Goal: Task Accomplishment & Management: Manage account settings

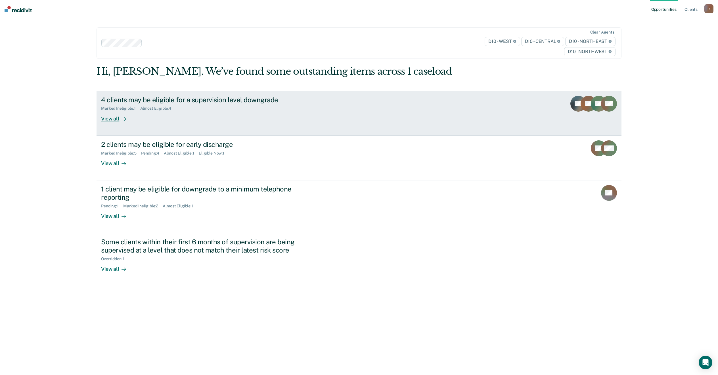
click at [115, 118] on div "View all" at bounding box center [117, 116] width 32 height 11
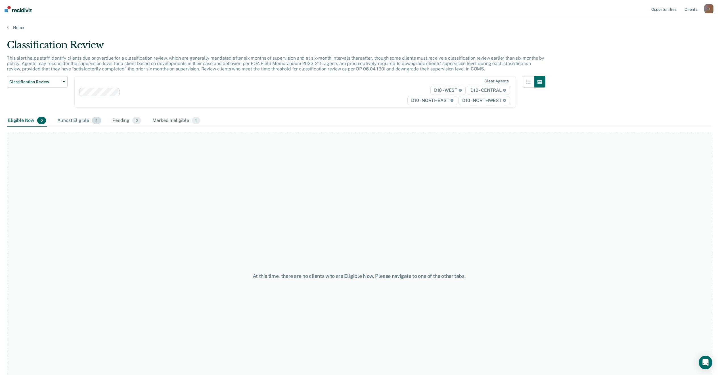
click at [76, 120] on div "Almost Eligible 4" at bounding box center [79, 120] width 46 height 12
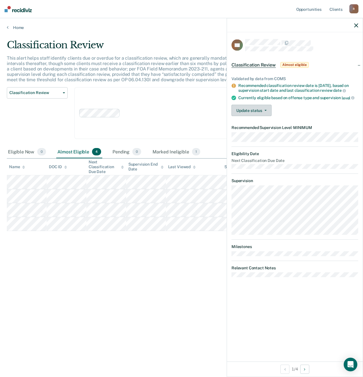
click at [268, 110] on button "Update status" at bounding box center [251, 110] width 40 height 11
click at [266, 133] on button "Mark Ineligible" at bounding box center [258, 133] width 55 height 9
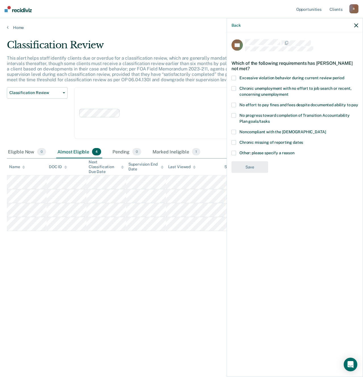
click at [233, 154] on span at bounding box center [233, 152] width 5 height 5
click at [294, 150] on input "Other: please specify a reason" at bounding box center [294, 150] width 0 height 0
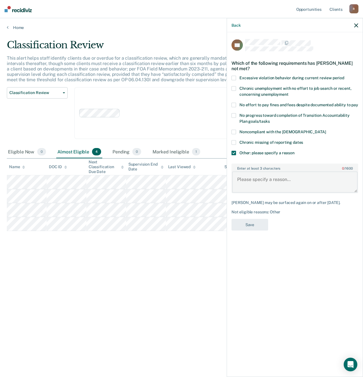
click at [326, 187] on textarea "Enter at least 3 characters 0 / 1600" at bounding box center [294, 181] width 125 height 21
type textarea "Delay of Sentence"
click at [251, 223] on button "Save" at bounding box center [249, 225] width 37 height 12
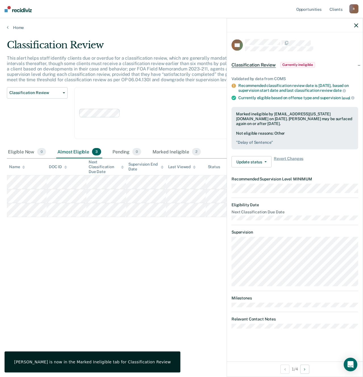
click at [161, 263] on div "Classification Review This alert helps staff identify clients due or overdue fo…" at bounding box center [181, 186] width 349 height 295
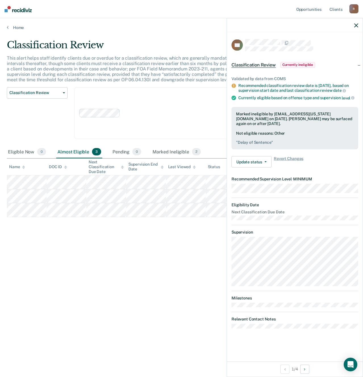
click at [357, 24] on icon "button" at bounding box center [356, 25] width 4 height 4
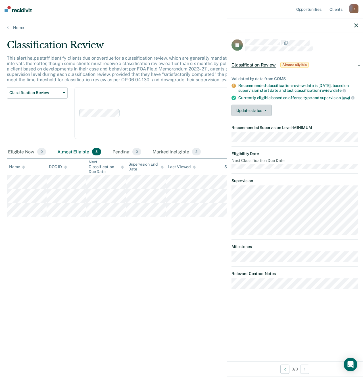
click at [263, 106] on button "Update status" at bounding box center [251, 110] width 40 height 11
click at [264, 131] on button "Mark Ineligible" at bounding box center [258, 133] width 55 height 9
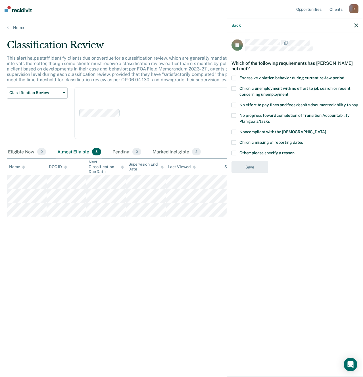
click at [236, 114] on span at bounding box center [233, 115] width 5 height 5
click at [270, 119] on input "No progress toward completion of Transition Accountability Plan goals/tasks" at bounding box center [270, 119] width 0 height 0
click at [235, 131] on span at bounding box center [233, 131] width 5 height 5
click at [326, 129] on input "Noncompliant with the [DEMOGRAPHIC_DATA]" at bounding box center [326, 129] width 0 height 0
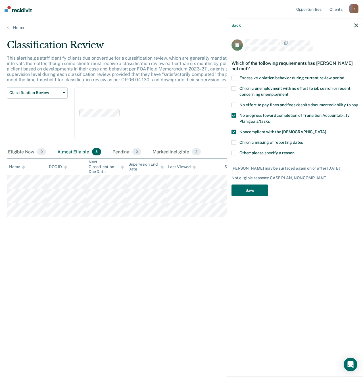
click at [233, 154] on span at bounding box center [233, 152] width 5 height 5
click at [294, 150] on input "Other: please specify a reason" at bounding box center [294, 150] width 0 height 0
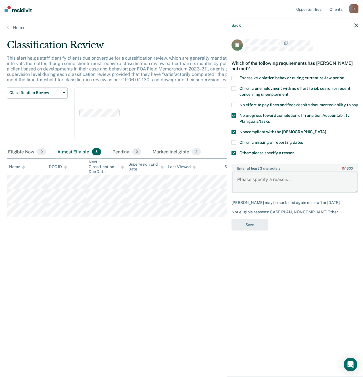
click at [269, 183] on textarea "Enter at least 3 characters 0 / 1600" at bounding box center [294, 181] width 125 height 21
type textarea "Pending Show Cause for Retail Fraud"
click at [252, 225] on button "Save" at bounding box center [249, 225] width 37 height 12
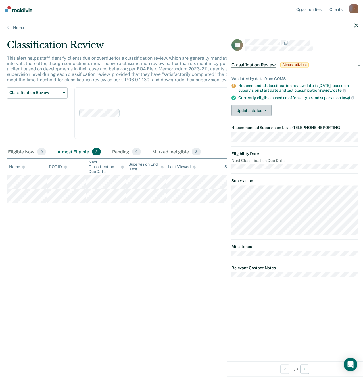
click at [258, 110] on button "Update status" at bounding box center [251, 110] width 40 height 11
click at [258, 132] on button "Mark Ineligible" at bounding box center [258, 133] width 55 height 9
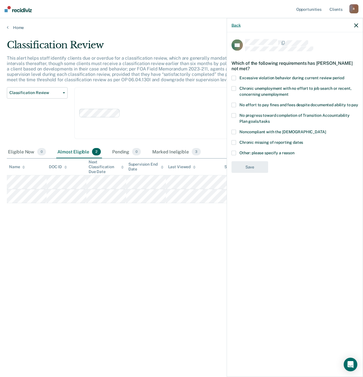
click at [234, 24] on button "Back" at bounding box center [235, 25] width 9 height 5
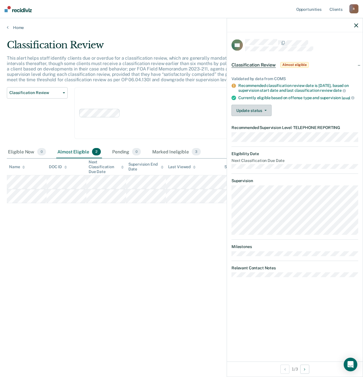
click at [267, 110] on button "Update status" at bounding box center [251, 110] width 40 height 11
click at [267, 134] on button "Mark Ineligible" at bounding box center [258, 133] width 55 height 9
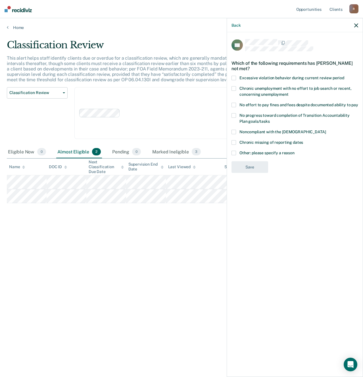
click at [234, 115] on span at bounding box center [233, 115] width 5 height 5
click at [270, 119] on input "No progress toward completion of Transition Accountability Plan goals/tasks" at bounding box center [270, 119] width 0 height 0
click at [234, 151] on span at bounding box center [233, 152] width 5 height 5
click at [294, 150] on input "Other: please specify a reason" at bounding box center [294, 150] width 0 height 0
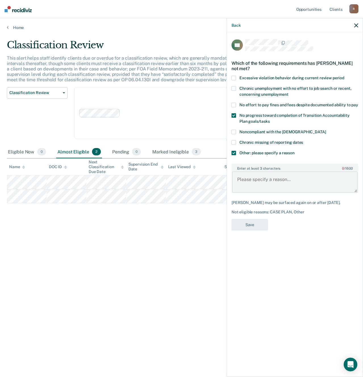
click at [262, 183] on textarea "Enter at least 3 characters 0 / 1600" at bounding box center [294, 181] width 125 height 21
type textarea "Defendant does not make payments until he is reminded that a Show Cause will be…"
click at [257, 222] on button "Save" at bounding box center [249, 225] width 37 height 12
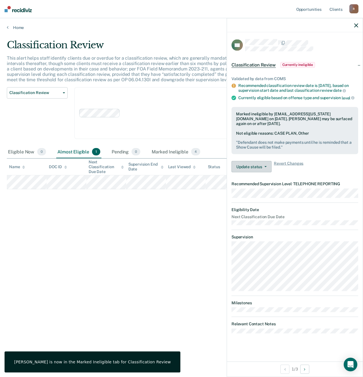
click at [259, 165] on button "Update status" at bounding box center [251, 166] width 40 height 11
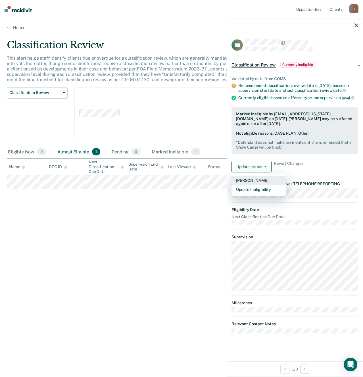
click at [261, 180] on button "[PERSON_NAME]" at bounding box center [258, 179] width 55 height 9
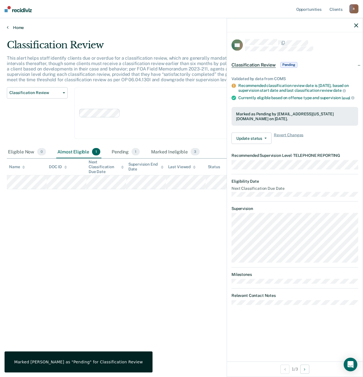
click at [8, 27] on icon at bounding box center [8, 27] width 2 height 5
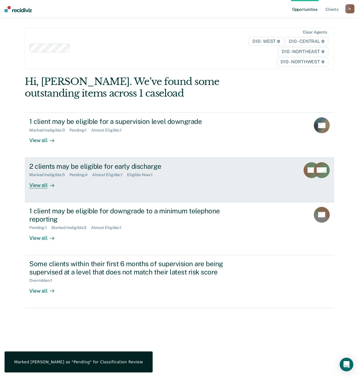
click at [133, 169] on div "2 clients may be eligible for early discharge" at bounding box center [128, 166] width 199 height 8
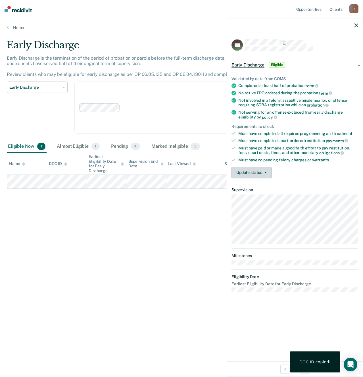
click at [266, 169] on button "Update status" at bounding box center [251, 172] width 40 height 11
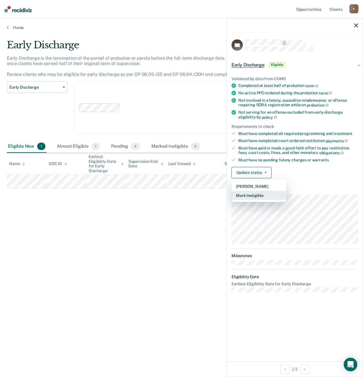
click at [264, 195] on button "Mark Ineligible" at bounding box center [258, 194] width 55 height 9
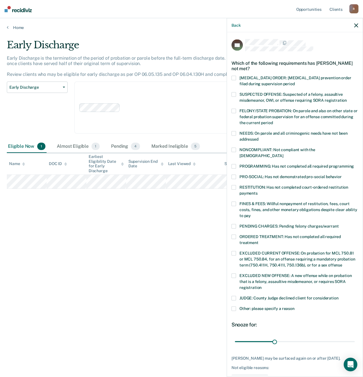
click at [235, 164] on span at bounding box center [233, 166] width 5 height 5
click at [354, 164] on input "PROGRAMMING: Has not completed all required programming" at bounding box center [354, 164] width 0 height 0
click at [235, 306] on span at bounding box center [233, 308] width 5 height 5
click at [294, 306] on input "Other: please specify a reason" at bounding box center [294, 306] width 0 height 0
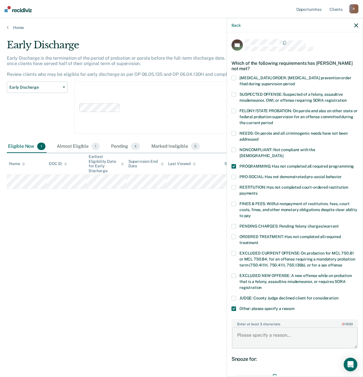
click at [275, 328] on textarea "Enter at least 3 characters 0 / 1600" at bounding box center [294, 337] width 125 height 21
click at [305, 337] on textarea "Defendant was released from custody less than [DATE] after serving" at bounding box center [294, 337] width 125 height 21
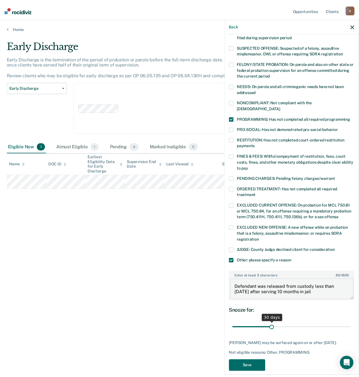
scroll to position [49, 0]
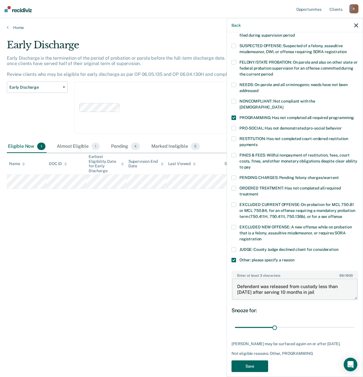
type textarea "Defendant was released from custody less than [DATE] after serving 10 months in…"
click at [252, 360] on button "Save" at bounding box center [249, 366] width 37 height 12
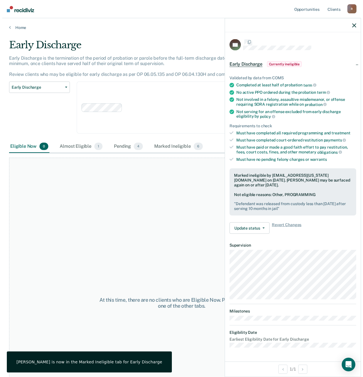
scroll to position [0, 0]
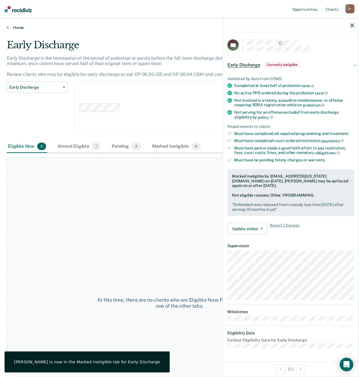
click at [8, 27] on icon at bounding box center [8, 27] width 2 height 5
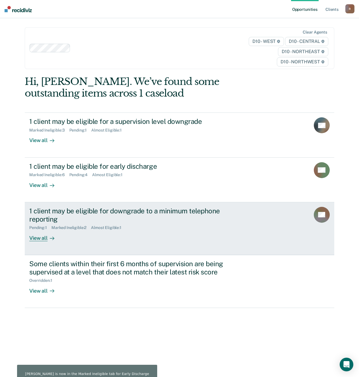
click at [37, 238] on div "View all" at bounding box center [45, 235] width 32 height 11
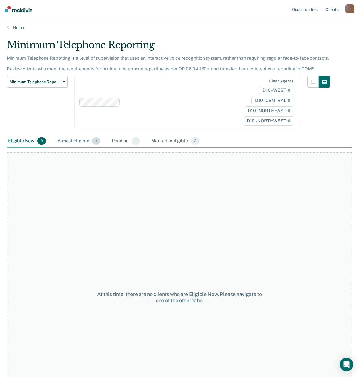
click at [81, 140] on div "Almost Eligible 1" at bounding box center [78, 141] width 45 height 12
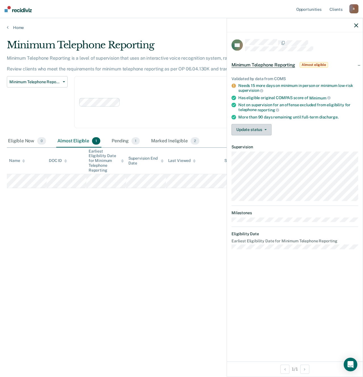
click at [257, 127] on button "Update status" at bounding box center [251, 129] width 40 height 11
click at [262, 152] on button "Mark Ineligible" at bounding box center [258, 152] width 55 height 9
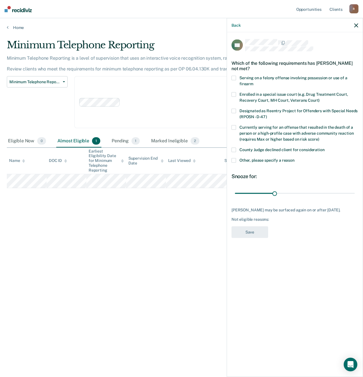
click at [235, 160] on span at bounding box center [233, 160] width 5 height 5
click at [294, 158] on input "Other, please specify a reason" at bounding box center [294, 158] width 0 height 0
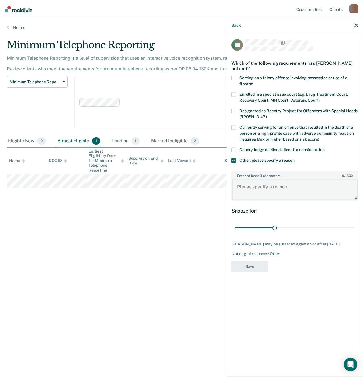
click at [263, 187] on textarea "Enter at least 3 characters 0 / 1600" at bounding box center [294, 189] width 125 height 21
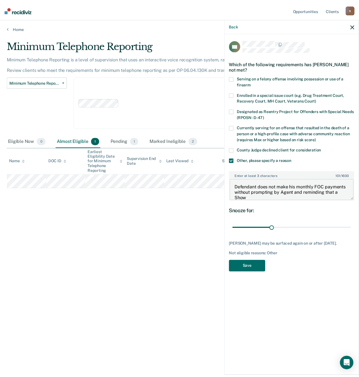
scroll to position [1, 0]
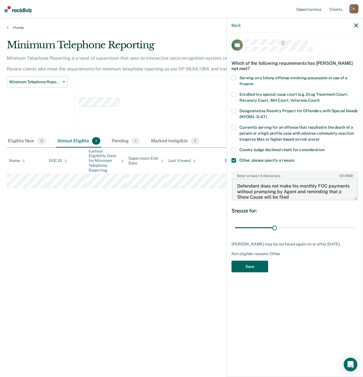
type textarea "Defendant does not make his monthly FOC payments without prompting by Agent and…"
click at [254, 265] on button "Save" at bounding box center [249, 266] width 37 height 12
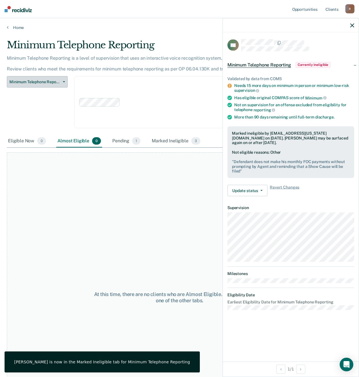
click at [61, 80] on button "Minimum Telephone Reporting" at bounding box center [37, 81] width 61 height 11
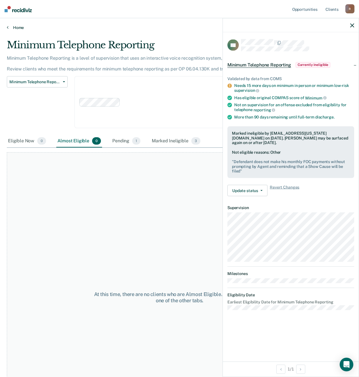
click at [9, 28] on link "Home" at bounding box center [179, 27] width 345 height 5
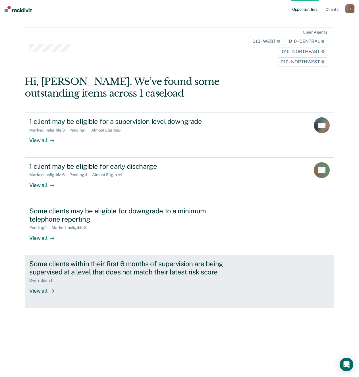
click at [138, 270] on div "Some clients within their first 6 months of supervision are being supervised at…" at bounding box center [128, 267] width 199 height 16
